Goal: Register for event/course

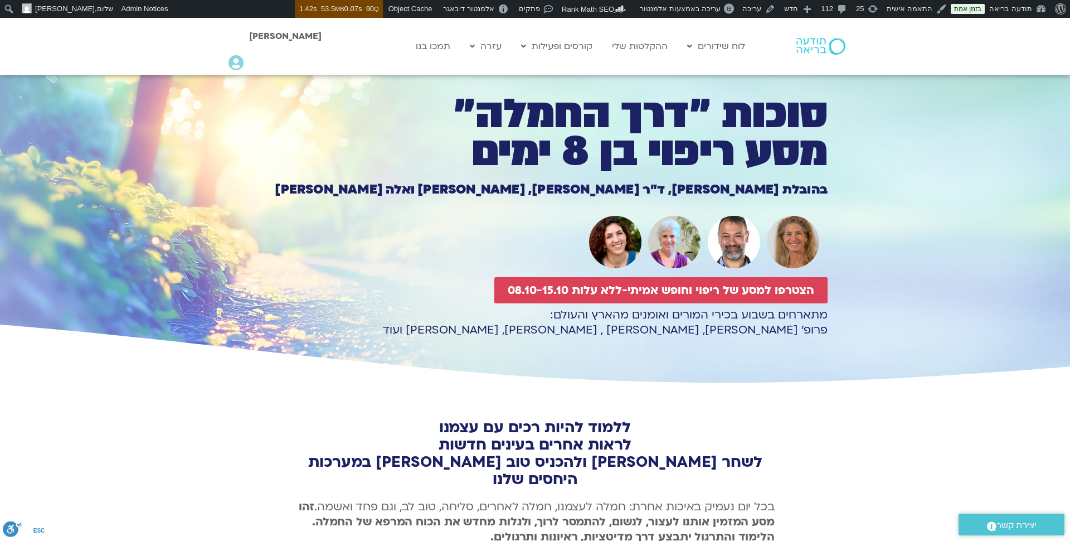
click at [812, 56] on div at bounding box center [805, 46] width 96 height 57
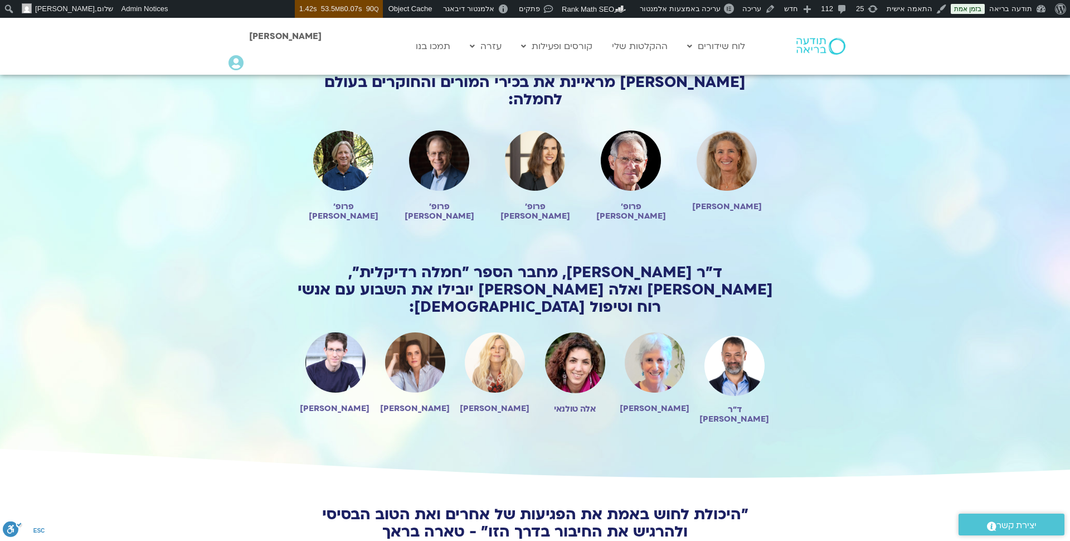
click at [813, 45] on img at bounding box center [821, 46] width 49 height 17
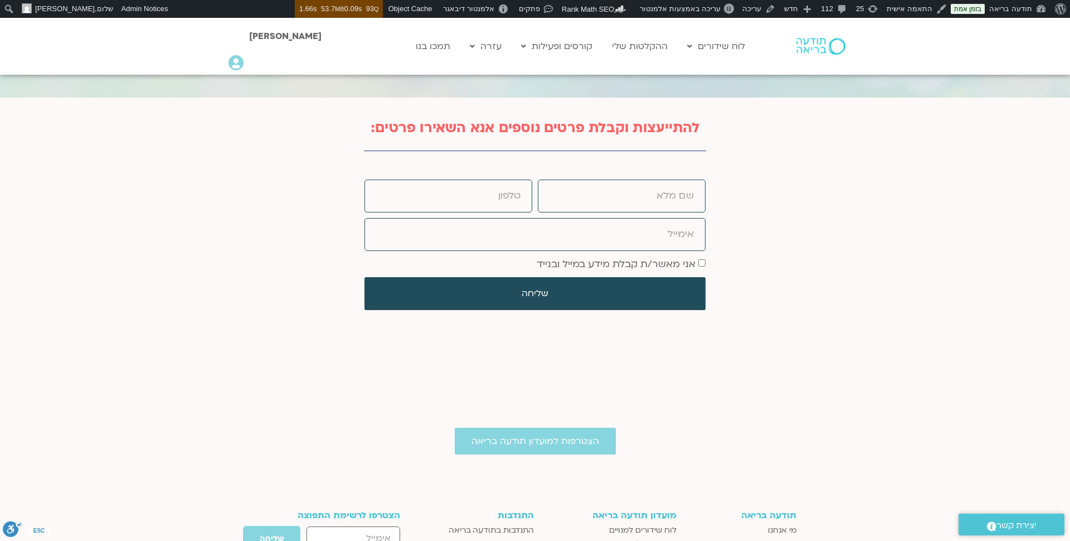
scroll to position [3753, 0]
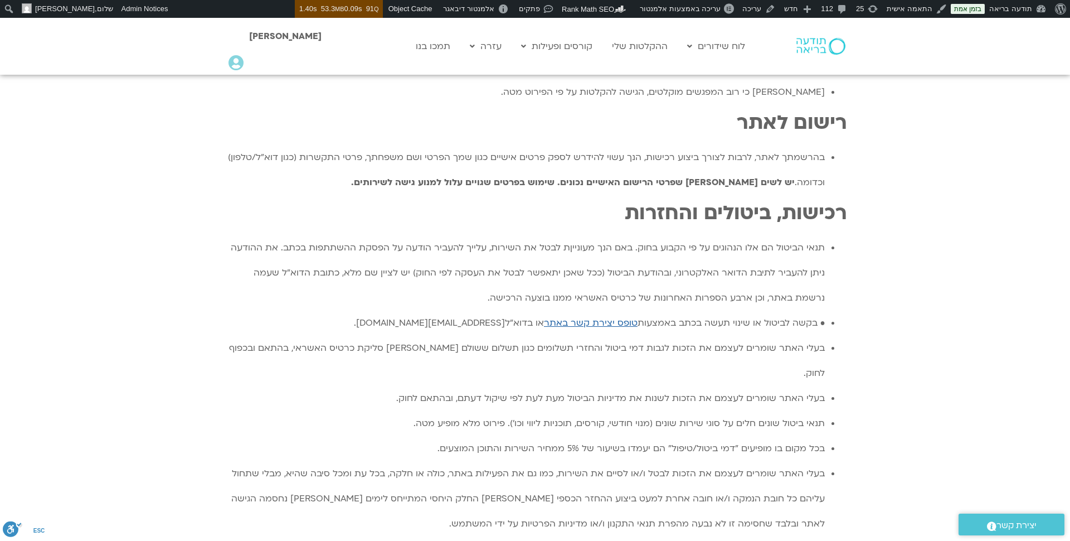
scroll to position [693, 0]
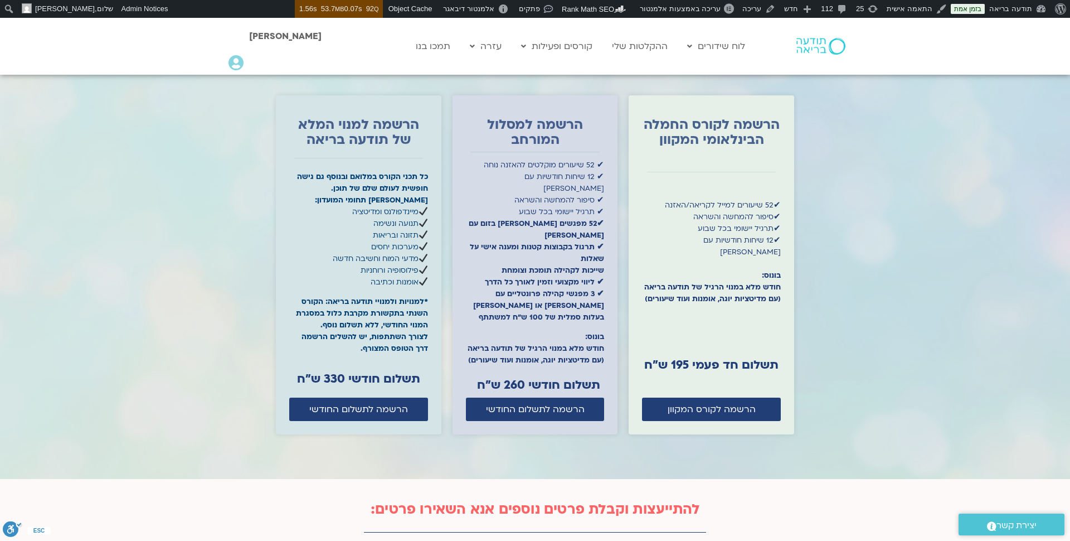
scroll to position [3369, 0]
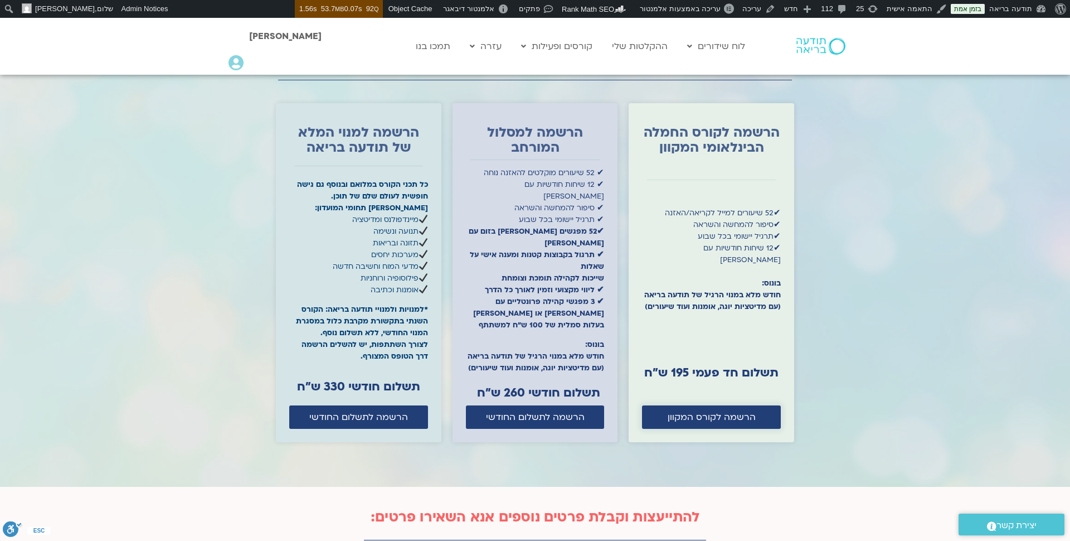
click at [671, 412] on span "הרשמה לקורס המקוון" at bounding box center [712, 417] width 88 height 10
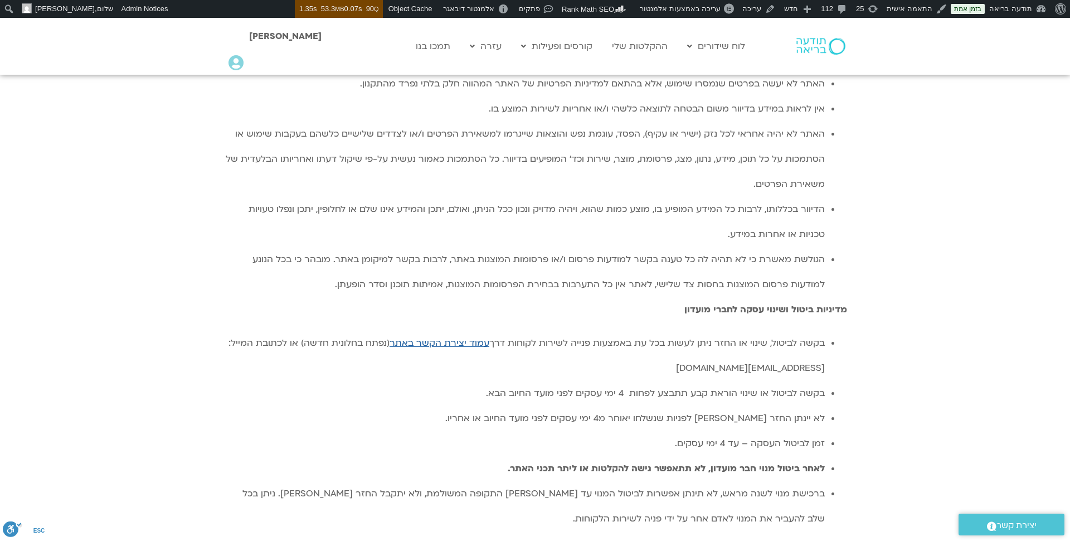
scroll to position [2303, 0]
